Goal: Task Accomplishment & Management: Manage account settings

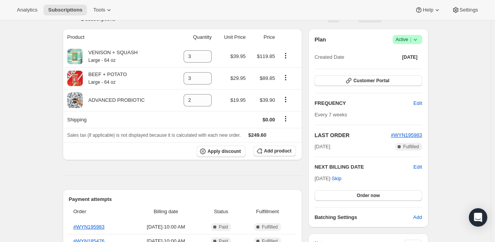
scroll to position [59, 0]
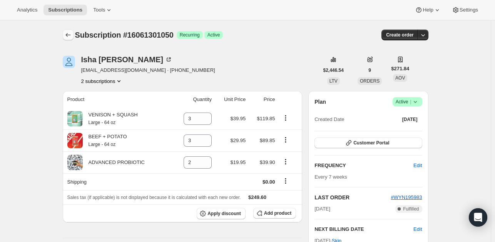
click at [68, 35] on icon "Subscriptions" at bounding box center [67, 35] width 5 height 4
